Goal: Contribute content: Add original content to the website for others to see

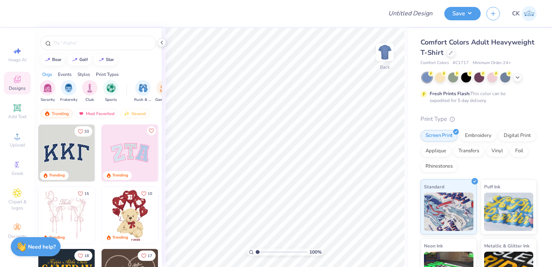
click at [444, 51] on div "Comfort Colors Adult Heavyweight T-Shirt" at bounding box center [478, 47] width 116 height 21
click at [455, 51] on div "Comfort Colors Adult Heavyweight T-Shirt" at bounding box center [478, 47] width 116 height 21
click at [451, 51] on icon at bounding box center [450, 52] width 4 height 4
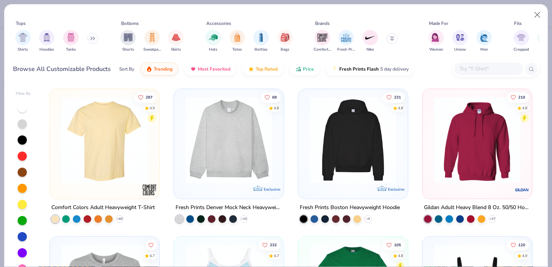
click at [468, 66] on input "text" at bounding box center [487, 68] width 59 height 9
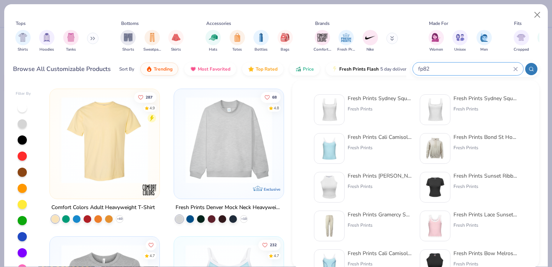
type input "fp82"
click at [351, 123] on div "Fresh Prints Sydney Square Neck Tank Top Fresh Prints" at bounding box center [379, 109] width 64 height 31
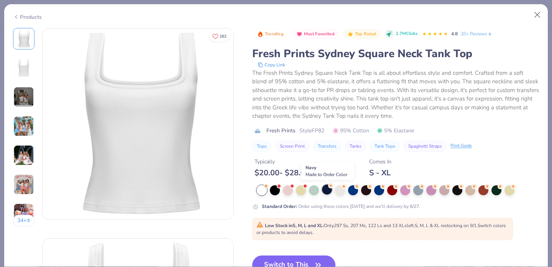
click at [328, 188] on icon at bounding box center [330, 185] width 5 height 5
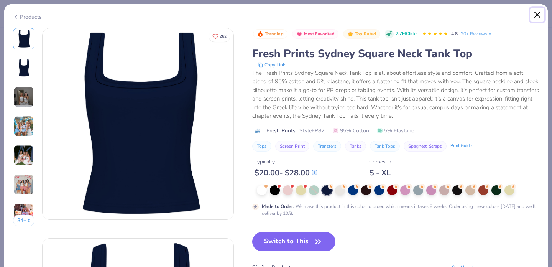
click at [536, 15] on button "Close" at bounding box center [537, 15] width 15 height 15
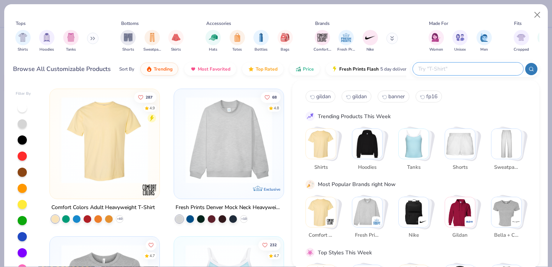
click at [473, 70] on input "text" at bounding box center [467, 68] width 100 height 9
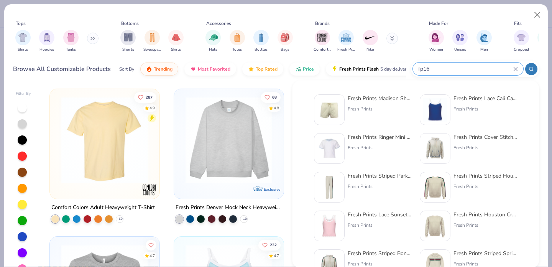
type input "fp16"
click at [336, 111] on img at bounding box center [329, 110] width 24 height 24
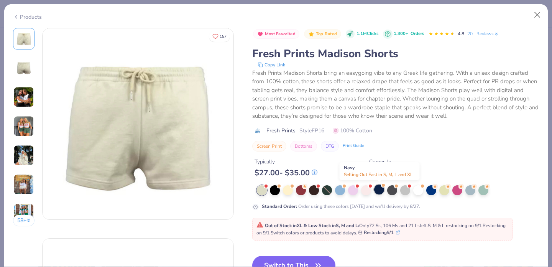
click at [378, 190] on div at bounding box center [379, 189] width 10 height 10
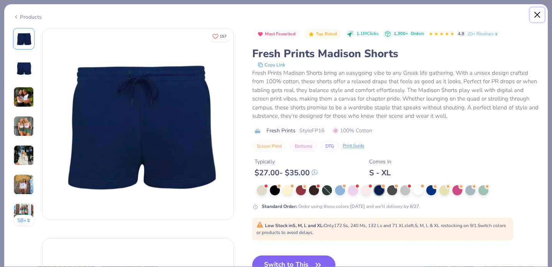
click at [538, 18] on button "Close" at bounding box center [537, 15] width 15 height 15
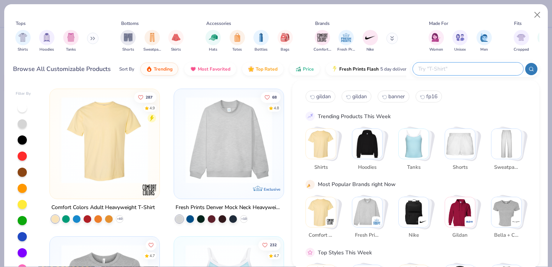
click at [489, 67] on input "text" at bounding box center [467, 68] width 100 height 9
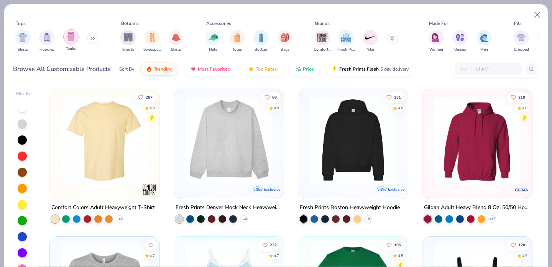
click at [70, 38] on img "filter for Tanks" at bounding box center [71, 36] width 8 height 9
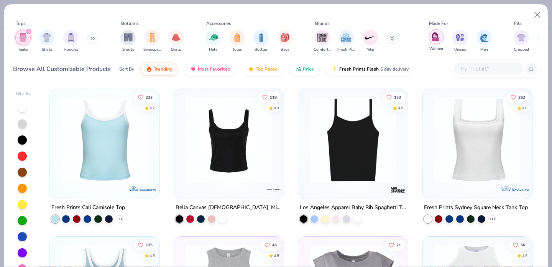
click at [439, 38] on img "filter for Women" at bounding box center [435, 36] width 9 height 9
click at [346, 144] on img at bounding box center [353, 140] width 94 height 87
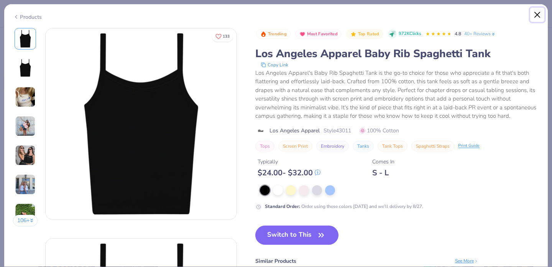
click at [537, 17] on button "Close" at bounding box center [537, 15] width 15 height 15
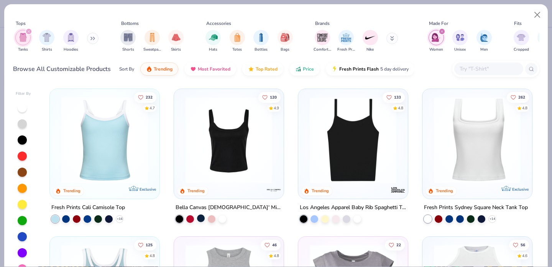
click at [202, 218] on div at bounding box center [201, 218] width 8 height 8
click at [242, 137] on img at bounding box center [229, 140] width 94 height 87
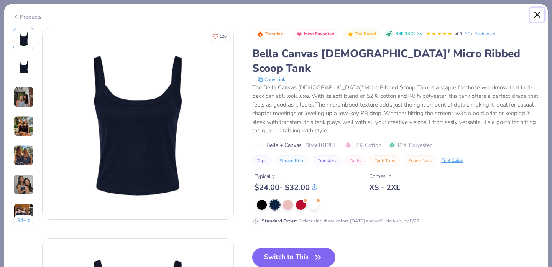
click at [535, 14] on button "Close" at bounding box center [537, 15] width 15 height 15
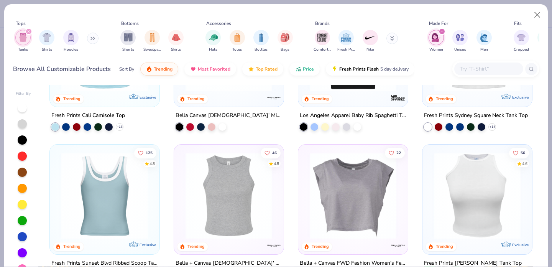
scroll to position [23, 0]
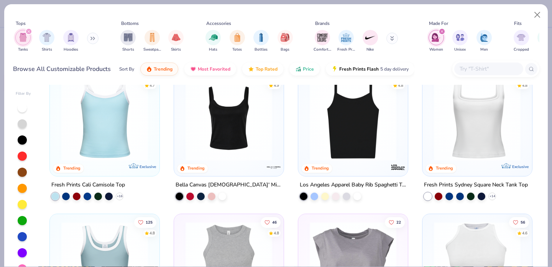
click at [231, 147] on img at bounding box center [229, 117] width 94 height 87
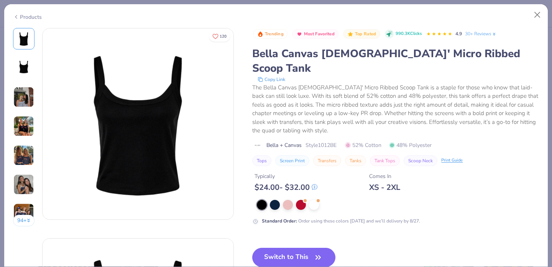
click at [331, 141] on span "Style 1012BE" at bounding box center [320, 145] width 31 height 8
copy span "1012BE"
click at [536, 15] on button "Close" at bounding box center [537, 15] width 15 height 15
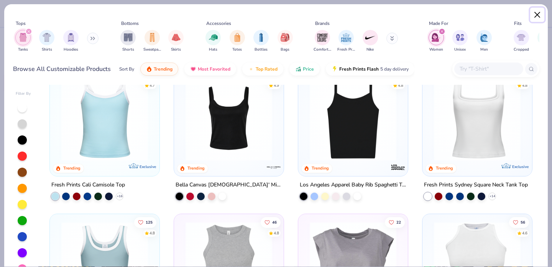
click at [536, 18] on button "Close" at bounding box center [537, 15] width 15 height 15
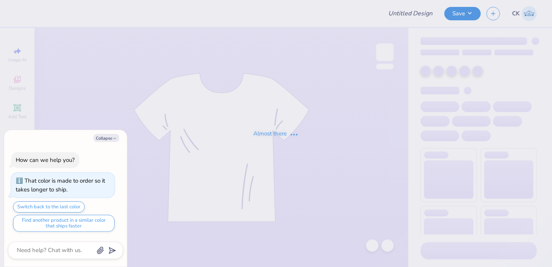
type textarea "x"
type input "possible summer shorts"
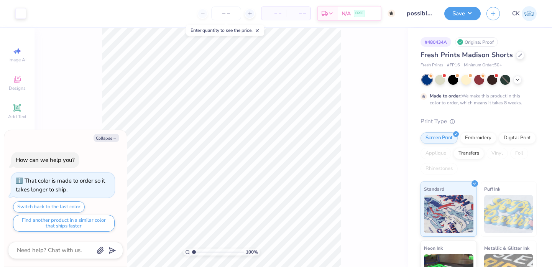
click at [517, 75] on div at bounding box center [479, 80] width 115 height 10
click at [517, 79] on icon at bounding box center [517, 79] width 6 height 6
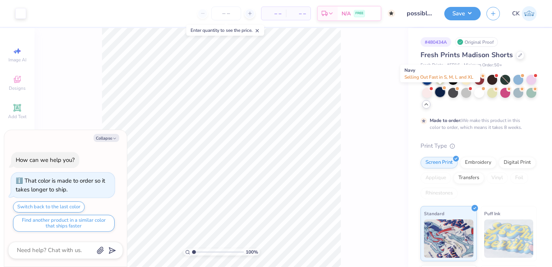
click at [440, 93] on div at bounding box center [440, 92] width 10 height 10
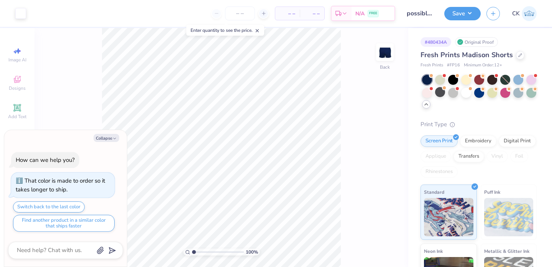
scroll to position [178, 0]
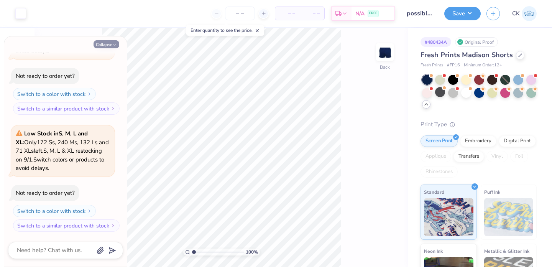
click at [111, 44] on button "Collapse" at bounding box center [106, 44] width 26 height 8
type textarea "x"
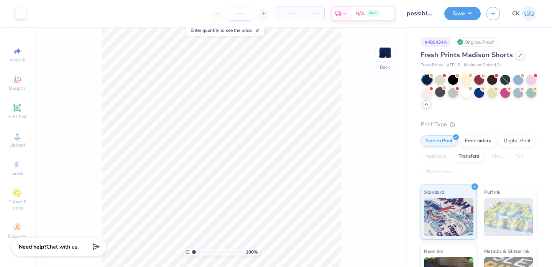
click at [242, 11] on input "number" at bounding box center [240, 14] width 30 height 14
type input "35"
click at [461, 12] on button "Save" at bounding box center [462, 12] width 36 height 13
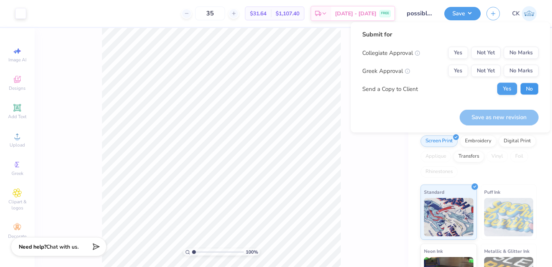
click at [529, 88] on button "No" at bounding box center [529, 89] width 18 height 12
click at [456, 71] on button "Yes" at bounding box center [458, 71] width 20 height 12
click at [521, 56] on button "No Marks" at bounding box center [520, 53] width 35 height 12
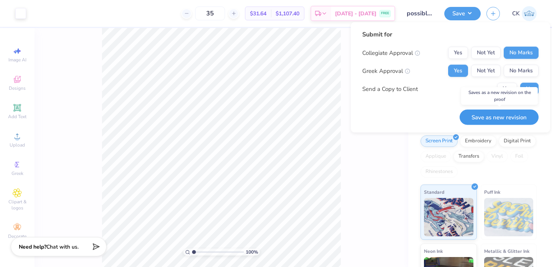
click at [498, 119] on button "Save as new revision" at bounding box center [498, 117] width 79 height 16
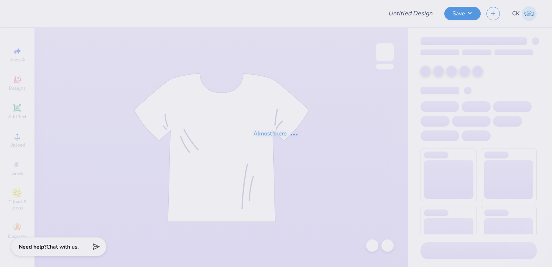
type input "possible summer set tank"
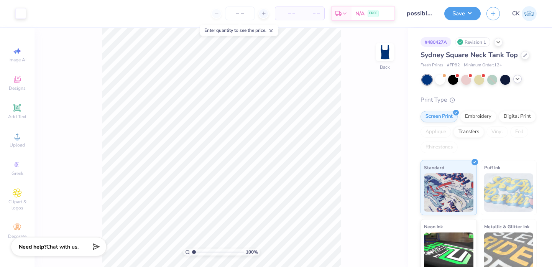
click at [518, 78] on icon at bounding box center [517, 79] width 6 height 6
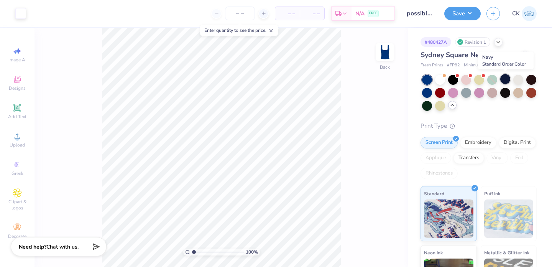
click at [507, 80] on div at bounding box center [505, 79] width 10 height 10
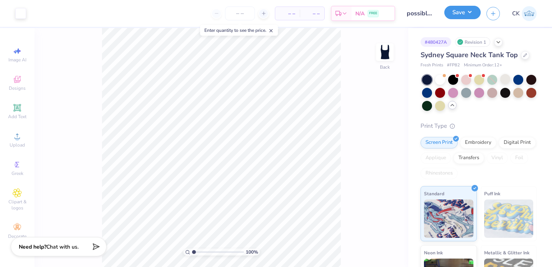
click at [459, 13] on button "Save" at bounding box center [462, 12] width 36 height 13
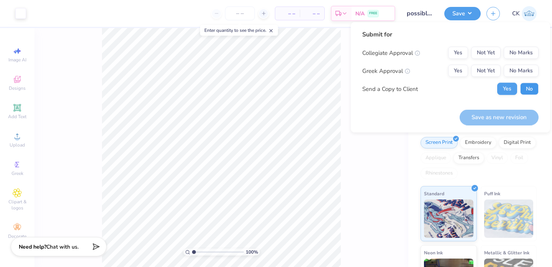
click at [524, 88] on button "No" at bounding box center [529, 89] width 18 height 12
click at [457, 65] on button "Yes" at bounding box center [458, 71] width 20 height 12
click at [529, 51] on button "No Marks" at bounding box center [520, 53] width 35 height 12
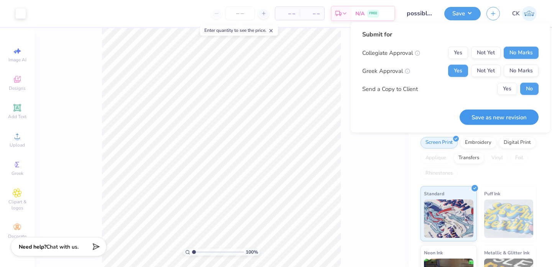
click at [493, 124] on button "Save as new revision" at bounding box center [498, 117] width 79 height 16
